Goal: Obtain resource: Download file/media

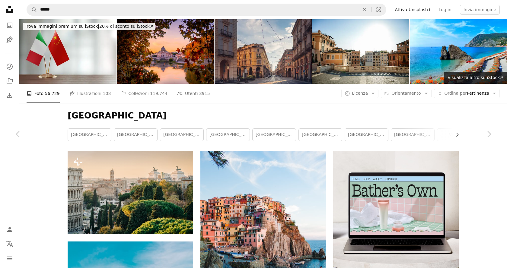
scroll to position [4289, 0]
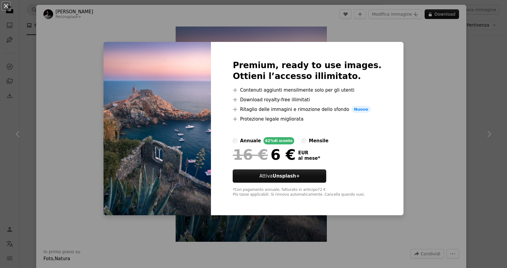
click at [400, 96] on div "An X shape Premium, ready to use images. Ottieni l’accesso illimitato. A plus s…" at bounding box center [253, 134] width 507 height 268
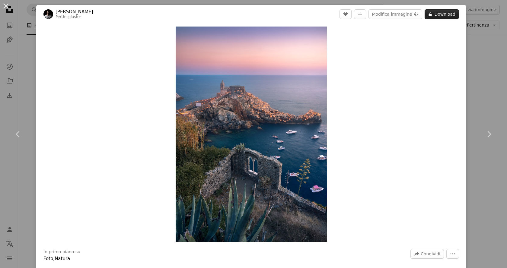
click at [447, 18] on button "A lock Download" at bounding box center [442, 14] width 34 height 10
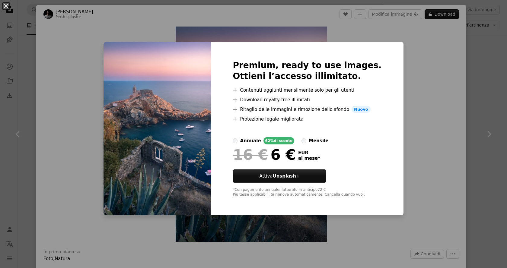
click at [418, 67] on div "An X shape Premium, ready to use images. Ottieni l’accesso illimitato. A plus s…" at bounding box center [253, 134] width 507 height 268
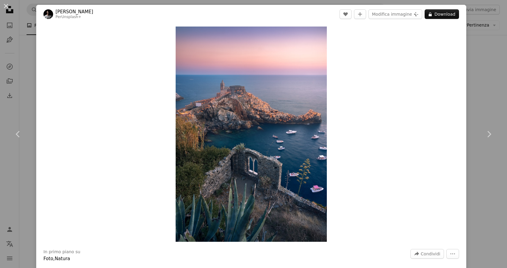
click at [440, 20] on header "[PERSON_NAME] Per Unsplash+ A heart A plus sign Modifica immagine Plus sign for…" at bounding box center [251, 14] width 430 height 19
click at [440, 15] on button "A lock Download" at bounding box center [442, 14] width 34 height 10
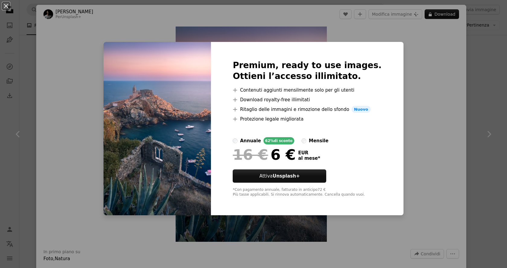
click at [414, 71] on div "An X shape Premium, ready to use images. Ottieni l’accesso illimitato. A plus s…" at bounding box center [253, 134] width 507 height 268
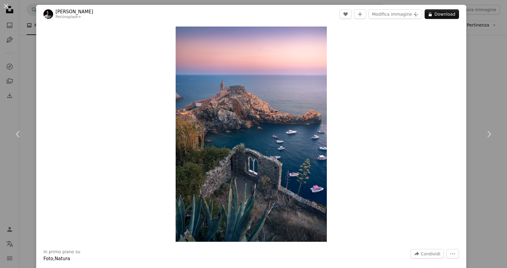
drag, startPoint x: 90, startPoint y: 11, endPoint x: 56, endPoint y: 12, distance: 33.8
click at [56, 12] on header "[PERSON_NAME] Per Unsplash+ A heart A plus sign Modifica immagine Plus sign for…" at bounding box center [251, 14] width 430 height 19
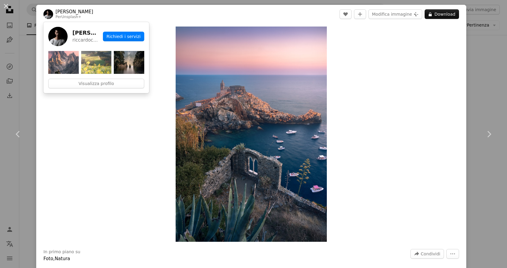
copy link "[PERSON_NAME]"
